Goal: Information Seeking & Learning: Learn about a topic

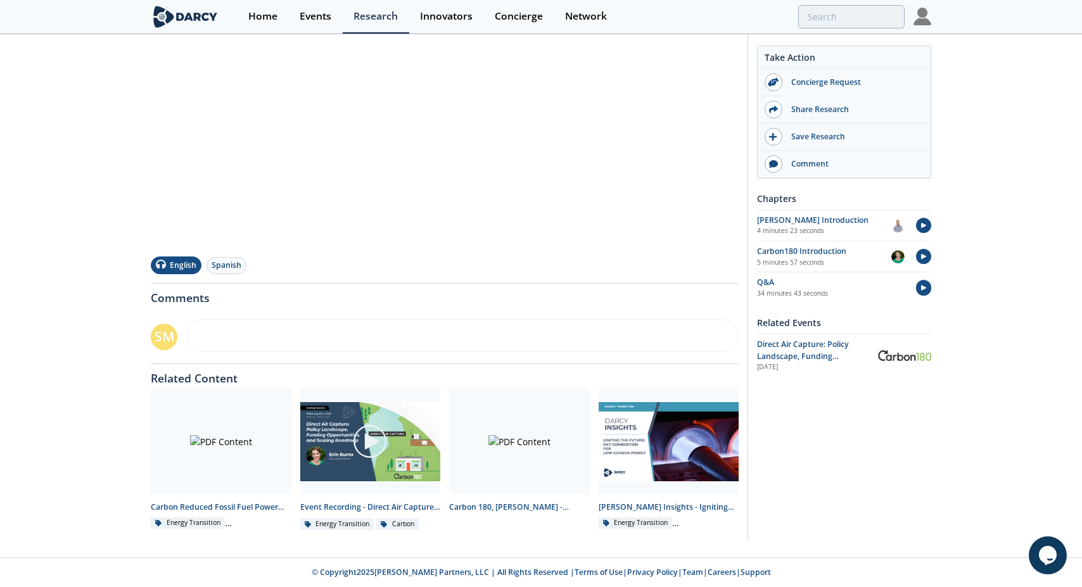
scroll to position [298, 0]
click at [523, 442] on div at bounding box center [519, 441] width 141 height 106
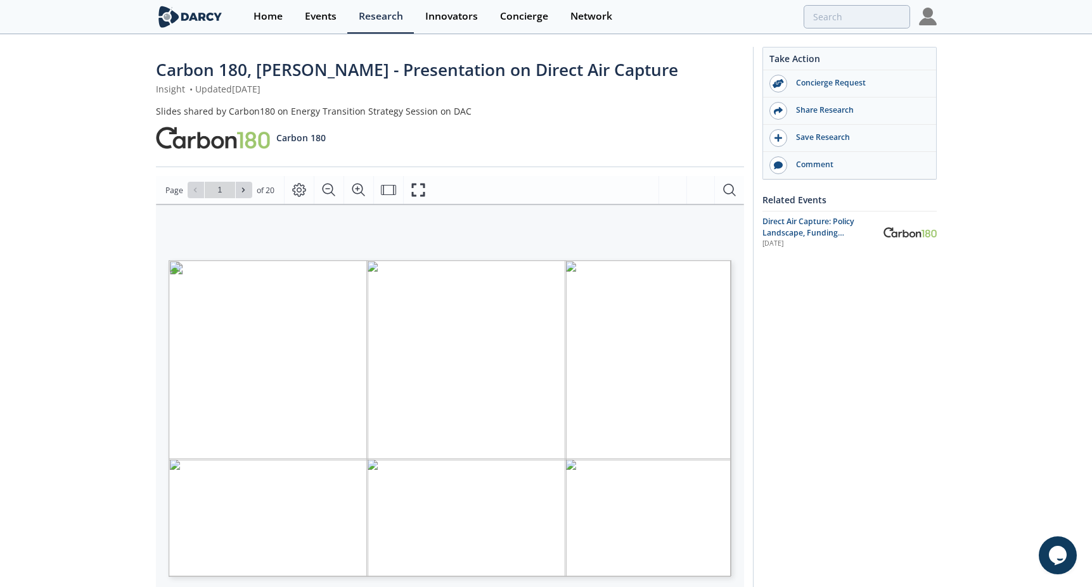
type input "2"
type input "3"
type input "4"
type input "5"
type input "6"
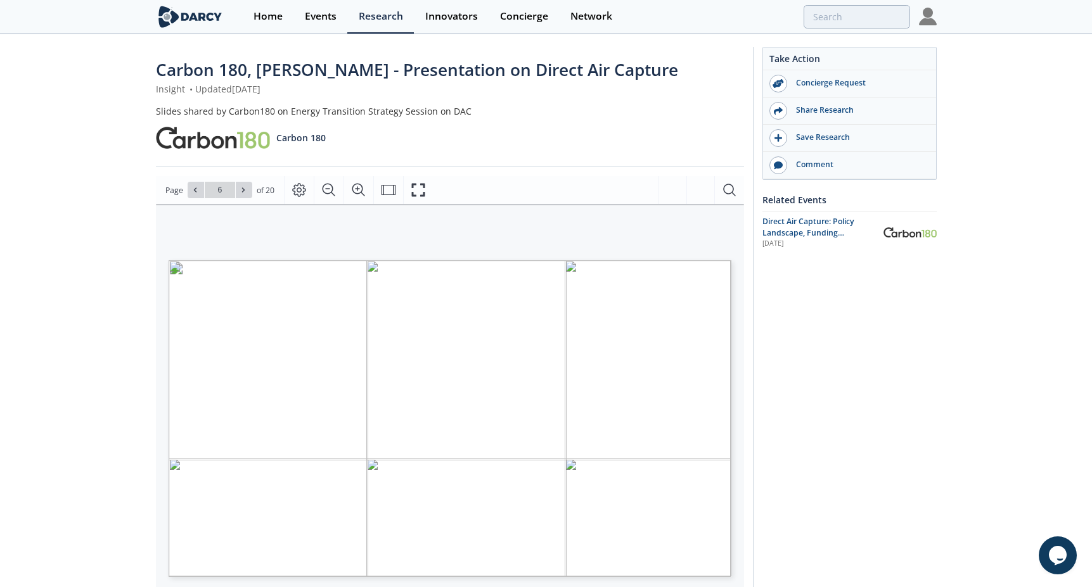
type input "7"
type input "9"
type input "10"
type input "13"
type input "14"
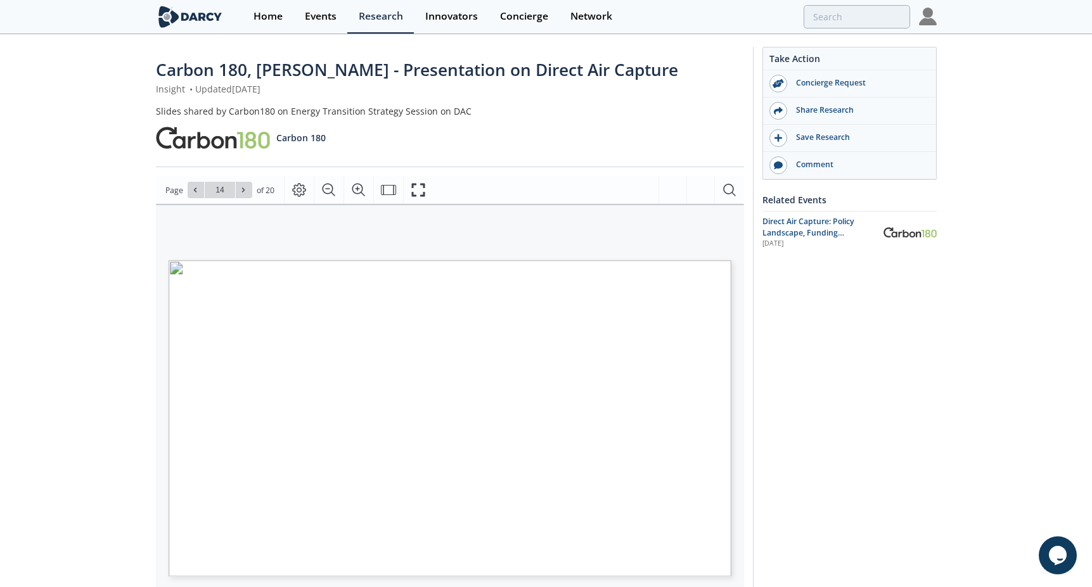
type input "15"
type input "18"
type input "20"
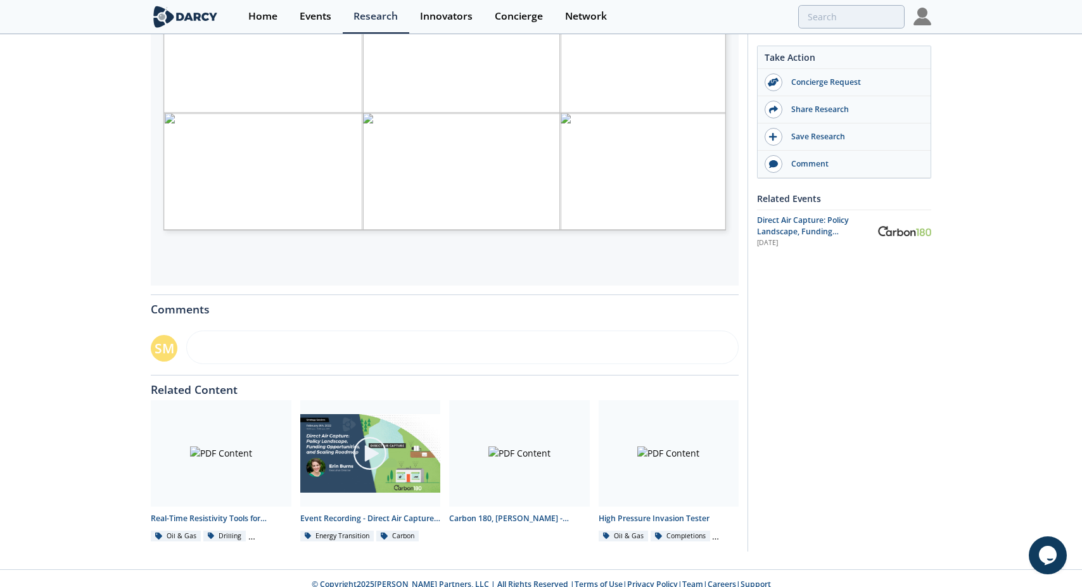
scroll to position [359, 0]
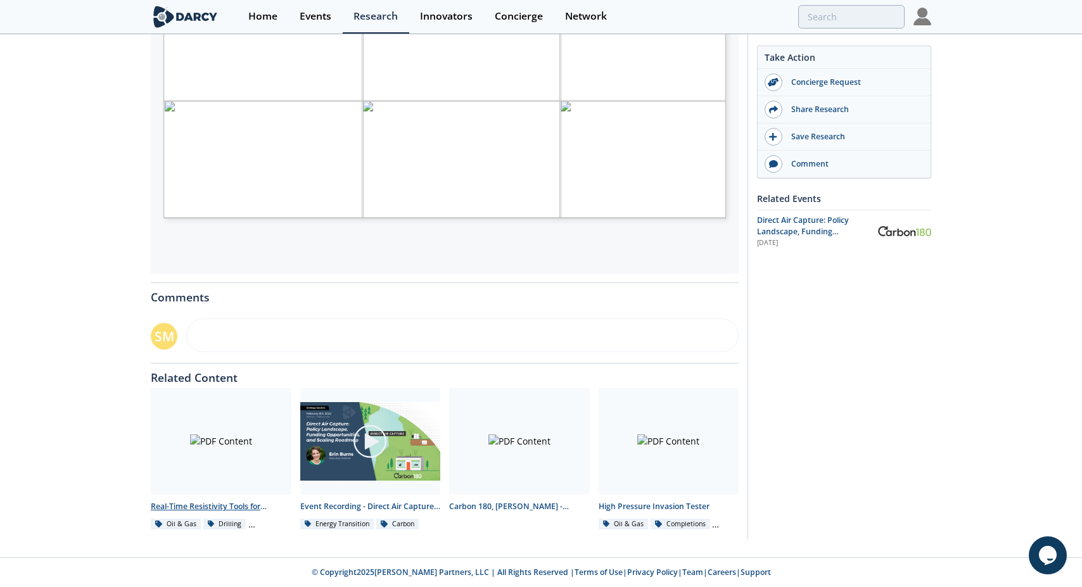
click at [213, 454] on div at bounding box center [221, 441] width 141 height 106
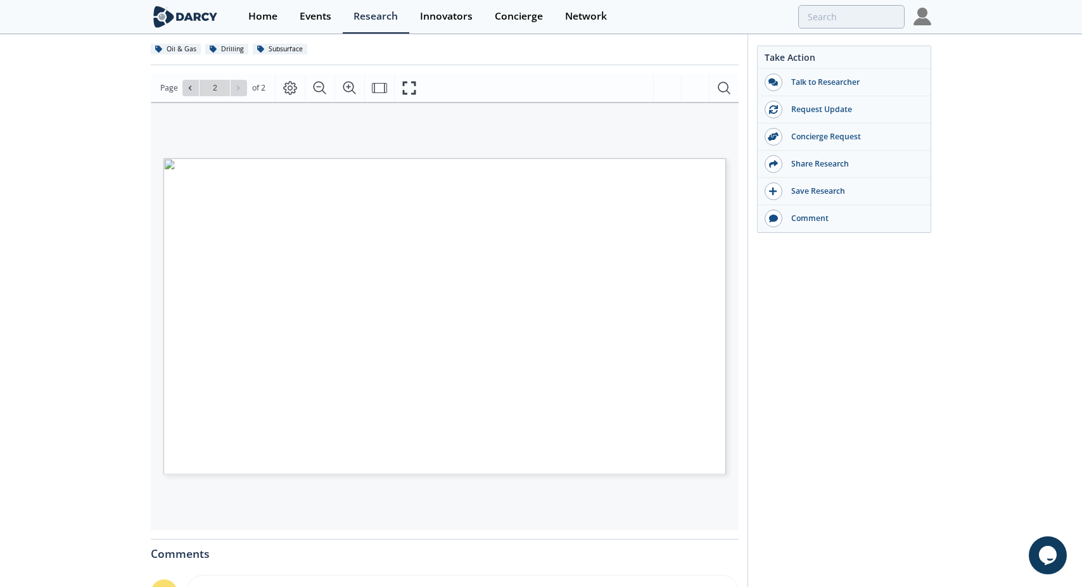
scroll to position [190, 0]
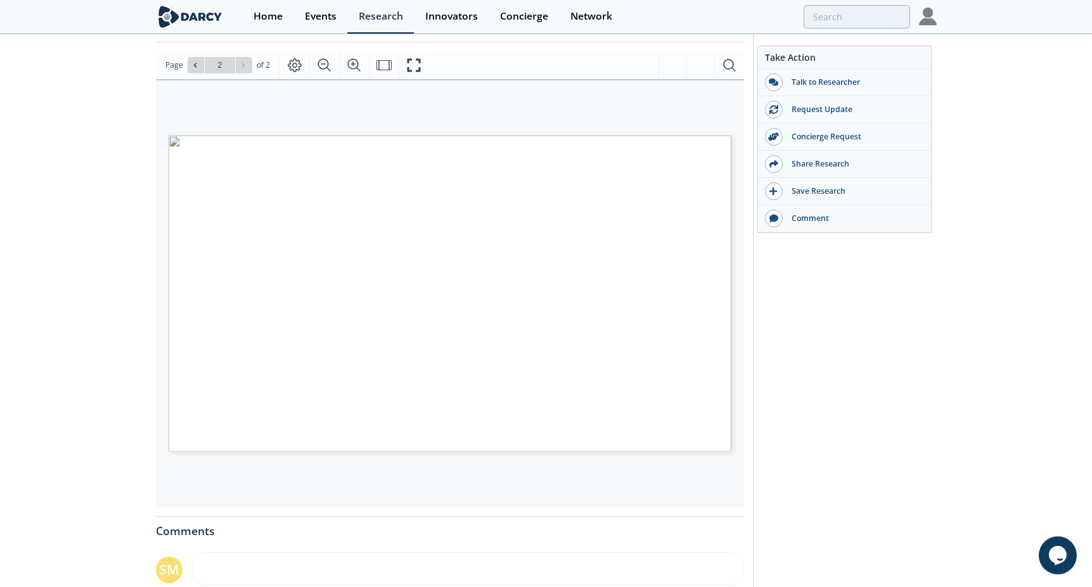
type input "1"
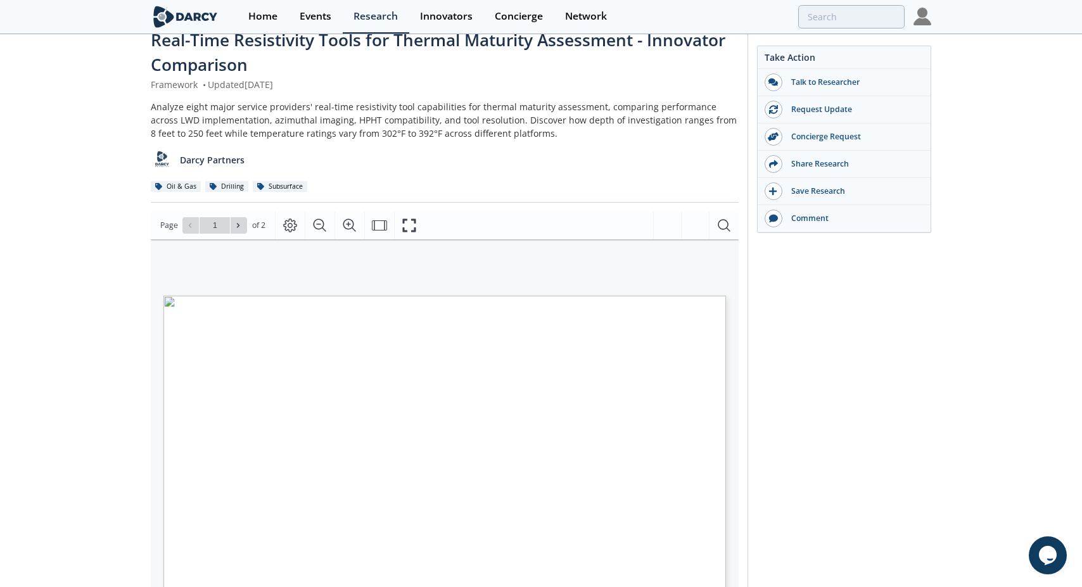
scroll to position [0, 0]
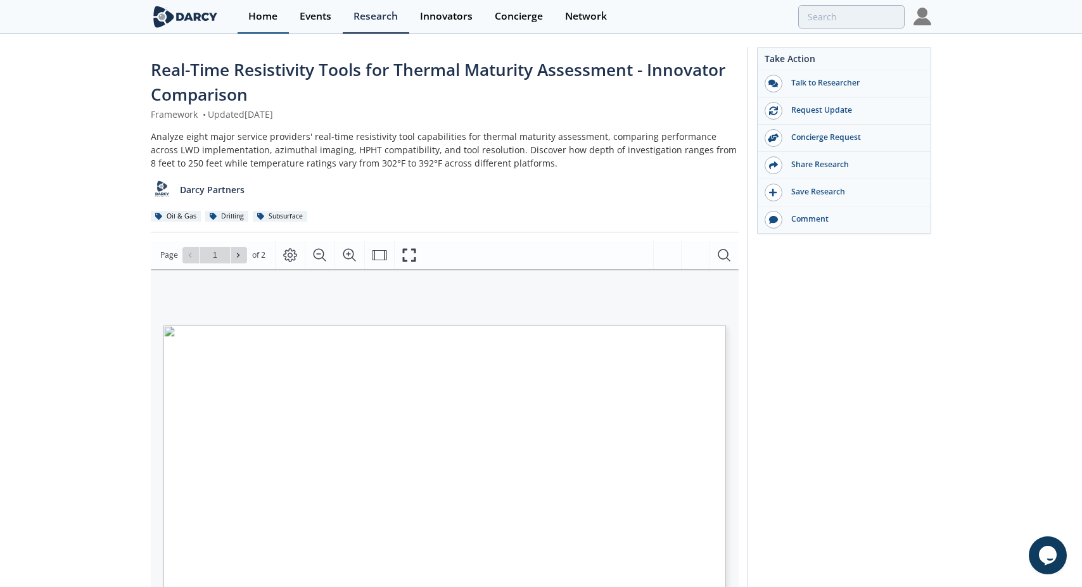
click at [266, 15] on div "Home" at bounding box center [262, 16] width 29 height 10
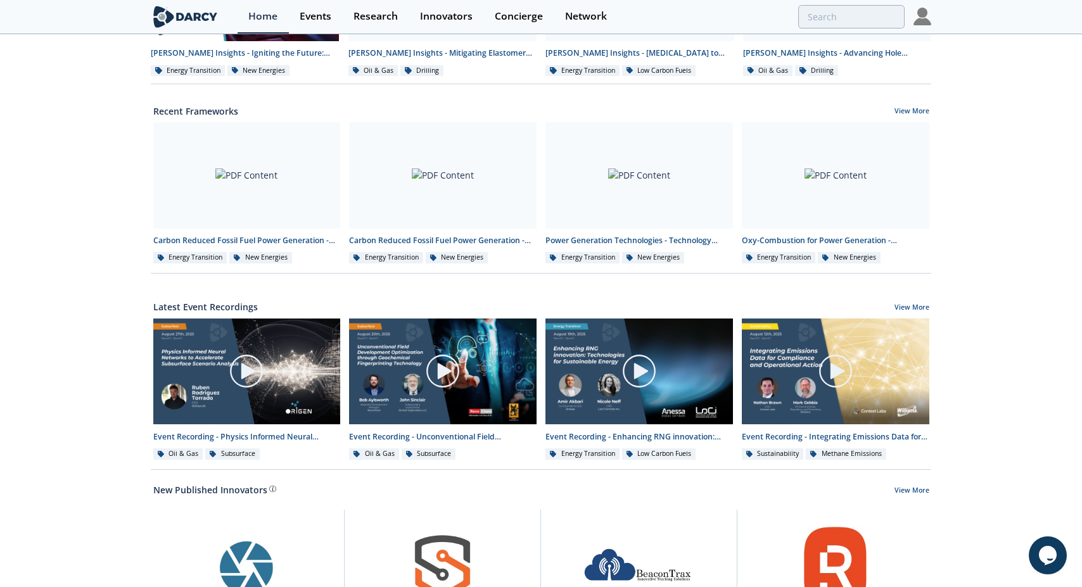
scroll to position [507, 0]
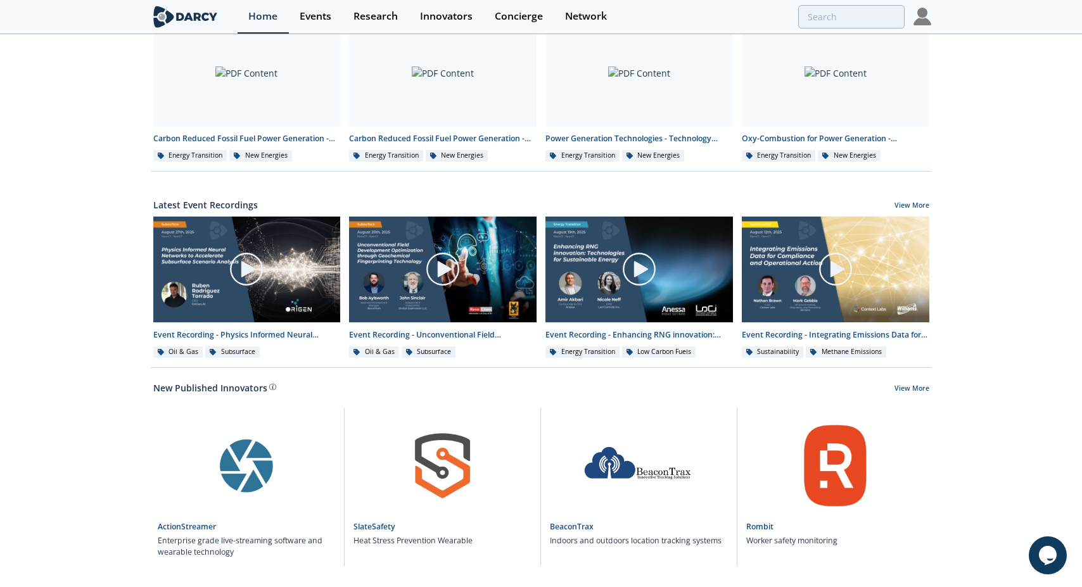
click at [218, 217] on div "Latest Event Recordings View More" at bounding box center [541, 202] width 776 height 29
click at [228, 212] on link "Latest Event Recordings" at bounding box center [205, 204] width 105 height 13
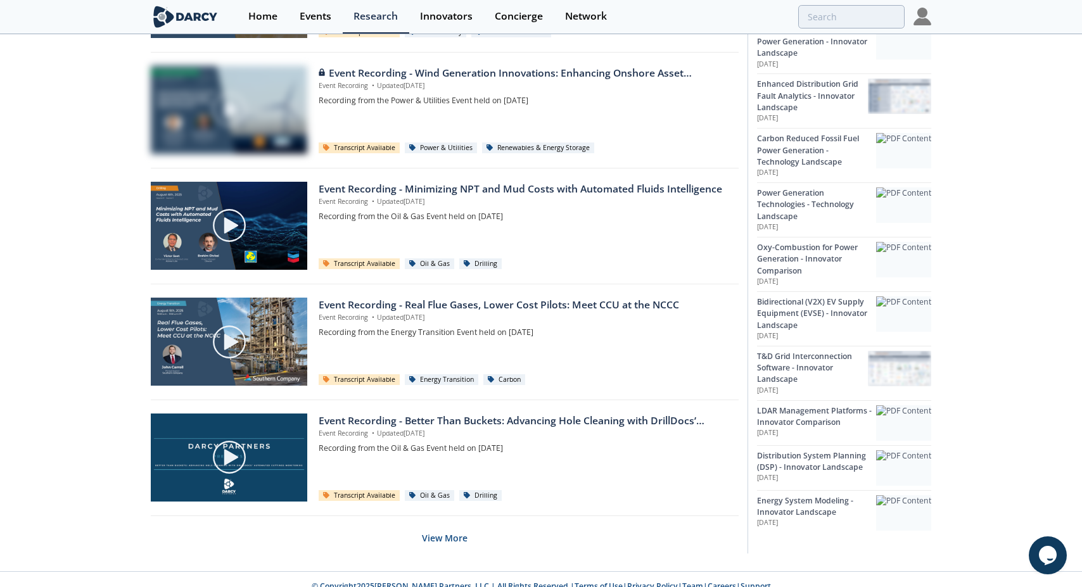
scroll to position [727, 0]
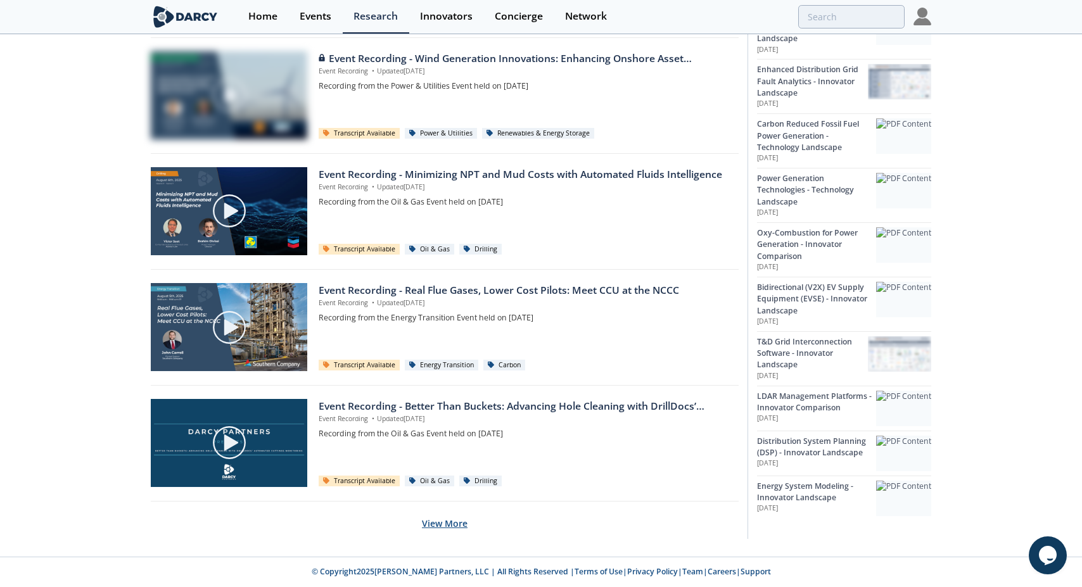
click at [444, 526] on button "View More" at bounding box center [445, 523] width 46 height 31
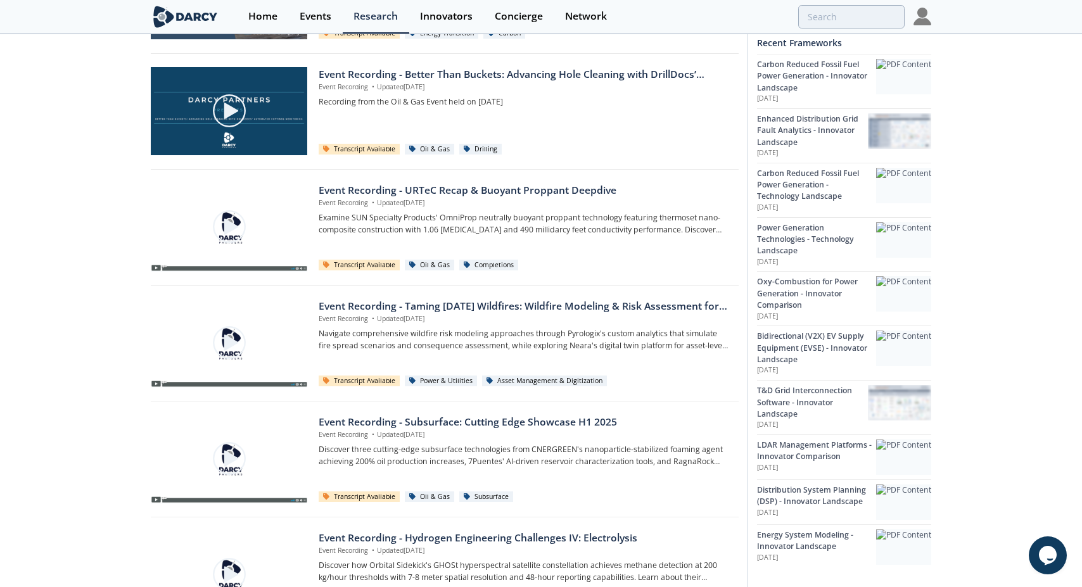
scroll to position [1107, 0]
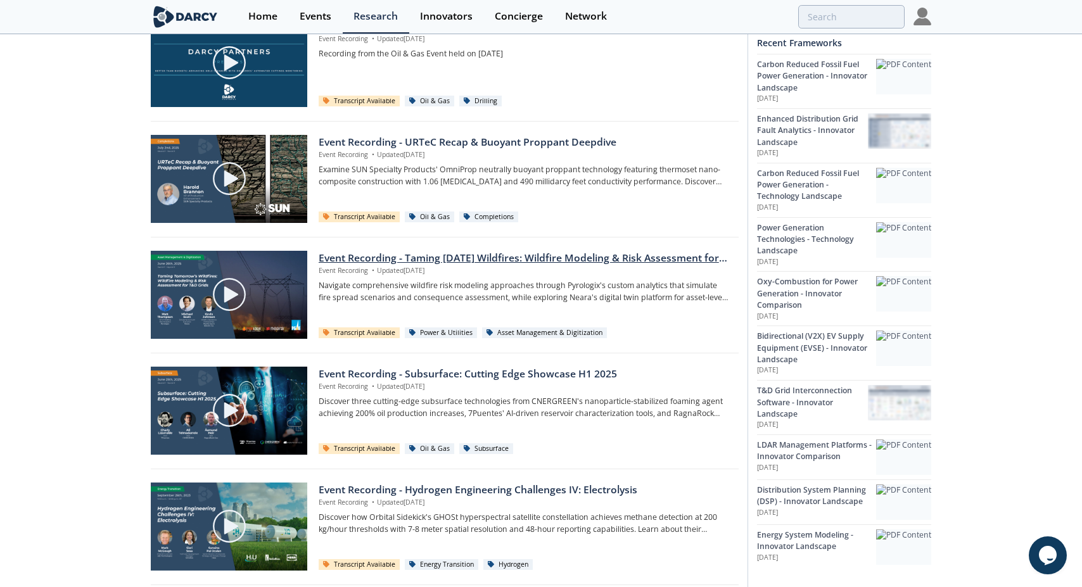
click at [354, 331] on div "Transcript Available" at bounding box center [360, 333] width 82 height 11
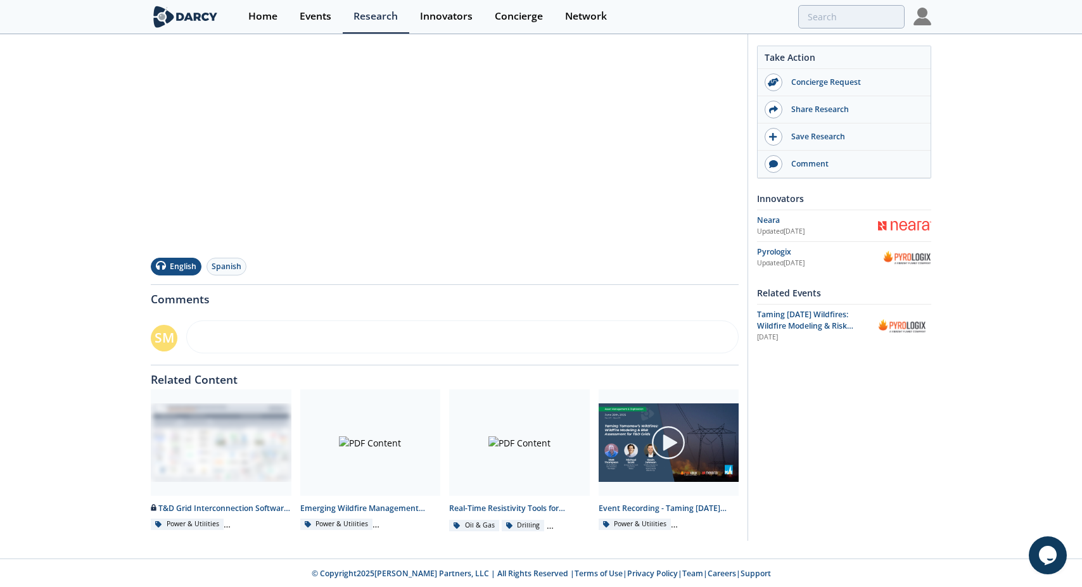
scroll to position [348, 0]
click at [390, 463] on div at bounding box center [370, 441] width 141 height 106
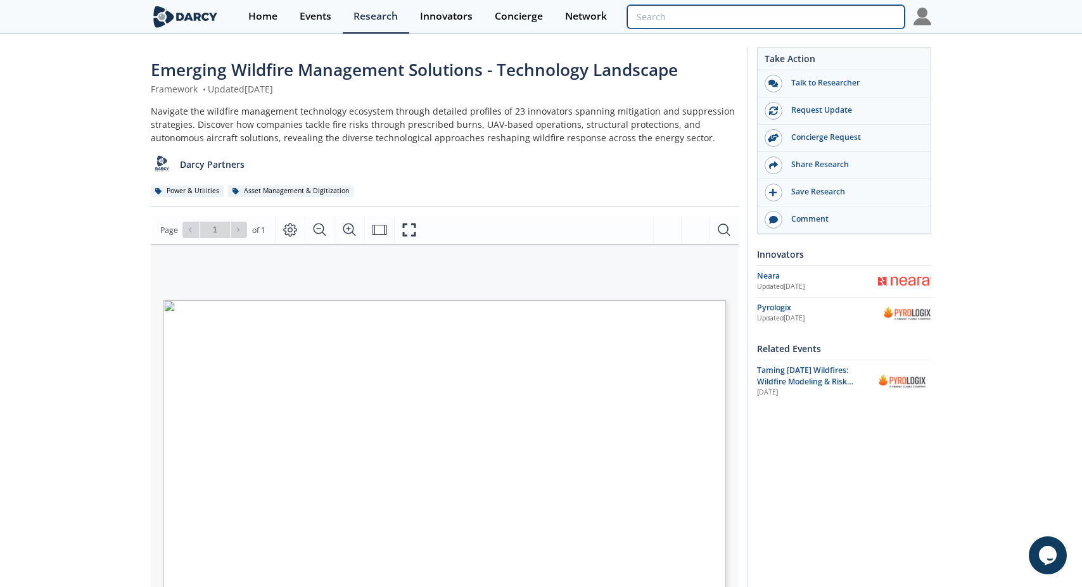
click at [821, 16] on input "search" at bounding box center [766, 16] width 278 height 23
